Goal: Navigation & Orientation: Find specific page/section

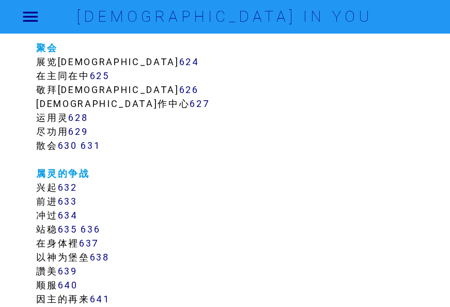
scroll to position [4337, 0]
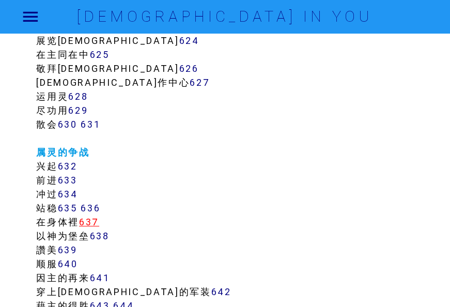
click at [92, 220] on link "637" at bounding box center [89, 222] width 20 height 12
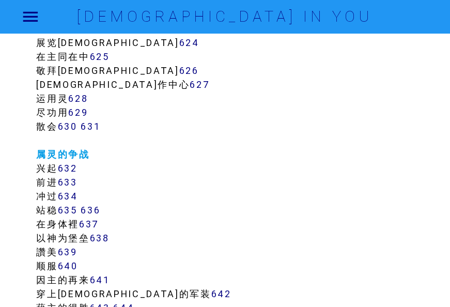
scroll to position [4440, 0]
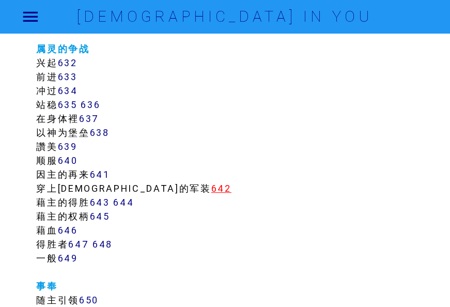
click at [211, 188] on link "642" at bounding box center [221, 188] width 20 height 12
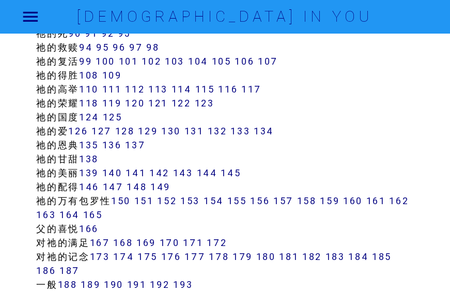
scroll to position [722, 0]
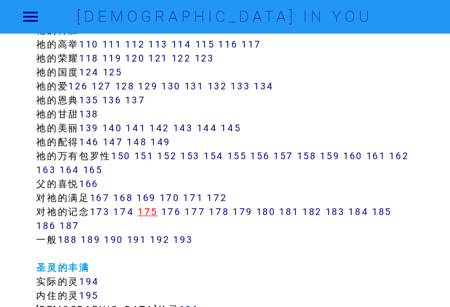
click at [149, 210] on link "175" at bounding box center [147, 212] width 20 height 12
click at [173, 211] on link "176" at bounding box center [171, 212] width 20 height 12
click at [221, 213] on link "178" at bounding box center [219, 212] width 20 height 12
click at [341, 213] on link "183" at bounding box center [335, 212] width 20 height 12
click at [386, 211] on link "185" at bounding box center [382, 212] width 20 height 12
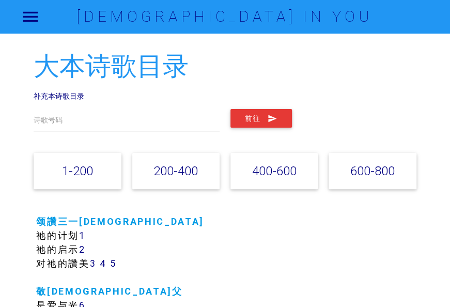
scroll to position [0, 0]
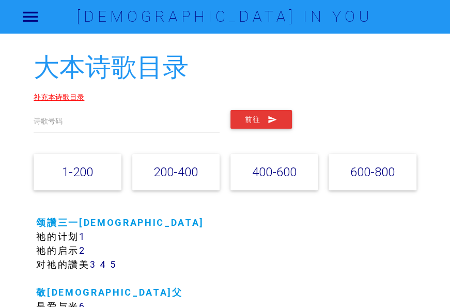
click at [63, 92] on link "补充本诗歌目录" at bounding box center [59, 96] width 51 height 9
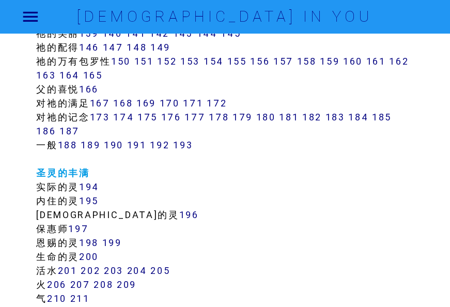
scroll to position [826, 0]
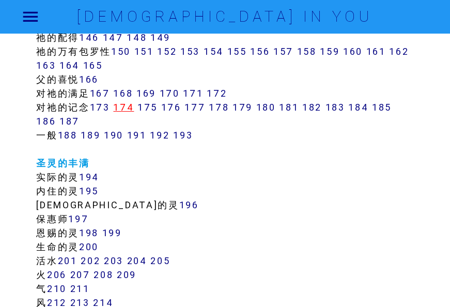
click at [129, 105] on link "174" at bounding box center [123, 107] width 21 height 12
click at [146, 109] on link "175" at bounding box center [147, 107] width 20 height 12
click at [385, 108] on link "185" at bounding box center [382, 107] width 20 height 12
click at [73, 121] on link "187" at bounding box center [69, 121] width 20 height 12
click at [362, 106] on link "184" at bounding box center [358, 107] width 20 height 12
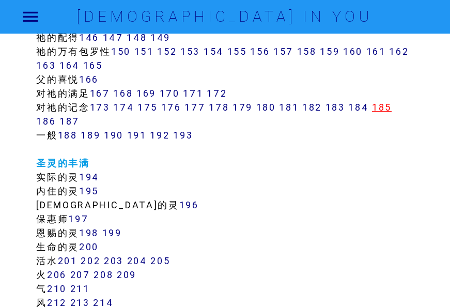
click at [386, 106] on link "185" at bounding box center [382, 107] width 20 height 12
click at [384, 107] on link "185" at bounding box center [382, 107] width 20 height 12
click at [341, 106] on link "183" at bounding box center [335, 107] width 20 height 12
click at [363, 110] on link "184" at bounding box center [358, 107] width 20 height 12
click at [271, 106] on link "180" at bounding box center [266, 107] width 20 height 12
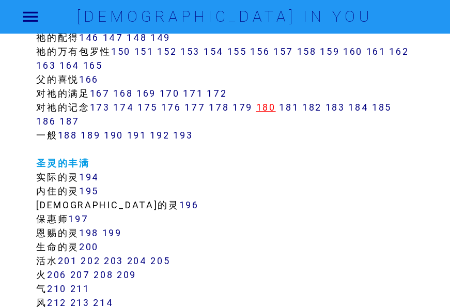
click at [268, 108] on link "180" at bounding box center [266, 107] width 20 height 12
click at [228, 102] on link "178" at bounding box center [219, 107] width 20 height 12
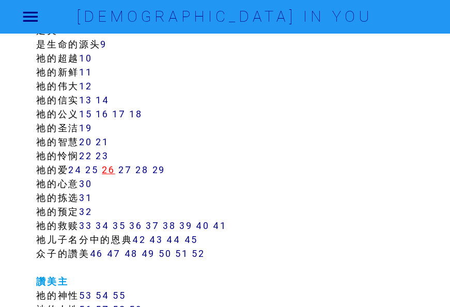
scroll to position [310, 0]
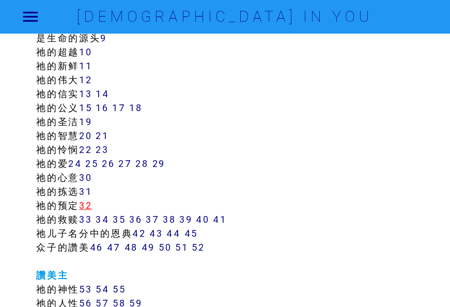
click at [92, 204] on link "32" at bounding box center [85, 205] width 13 height 12
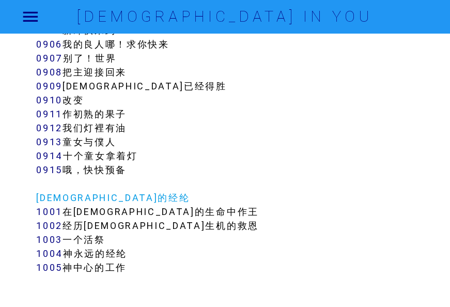
scroll to position [5061, 0]
